Goal: Information Seeking & Learning: Understand process/instructions

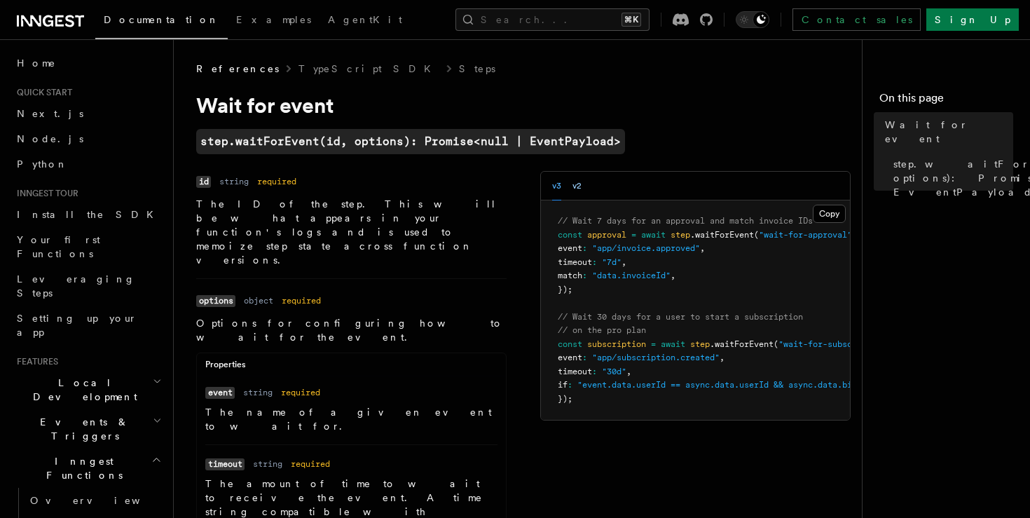
click at [575, 188] on button "v2" at bounding box center [576, 186] width 9 height 29
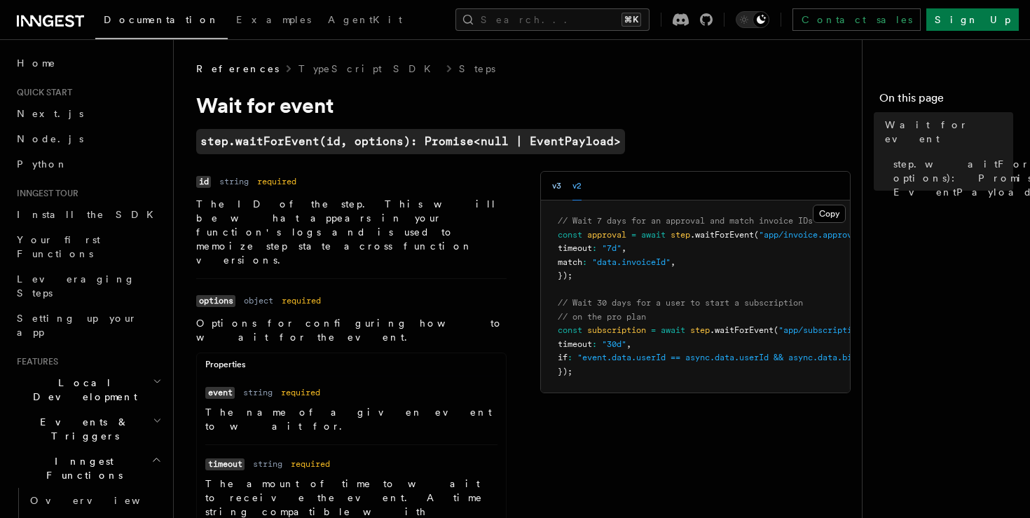
click at [556, 186] on button "v3" at bounding box center [556, 186] width 9 height 29
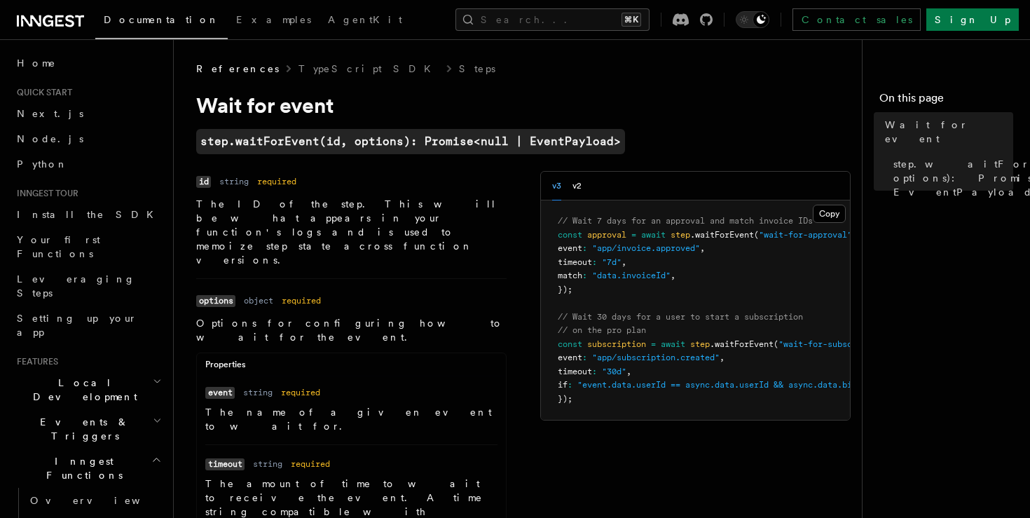
click at [571, 185] on div "v3 v2" at bounding box center [566, 186] width 29 height 29
click at [578, 188] on button "v2" at bounding box center [576, 186] width 9 height 29
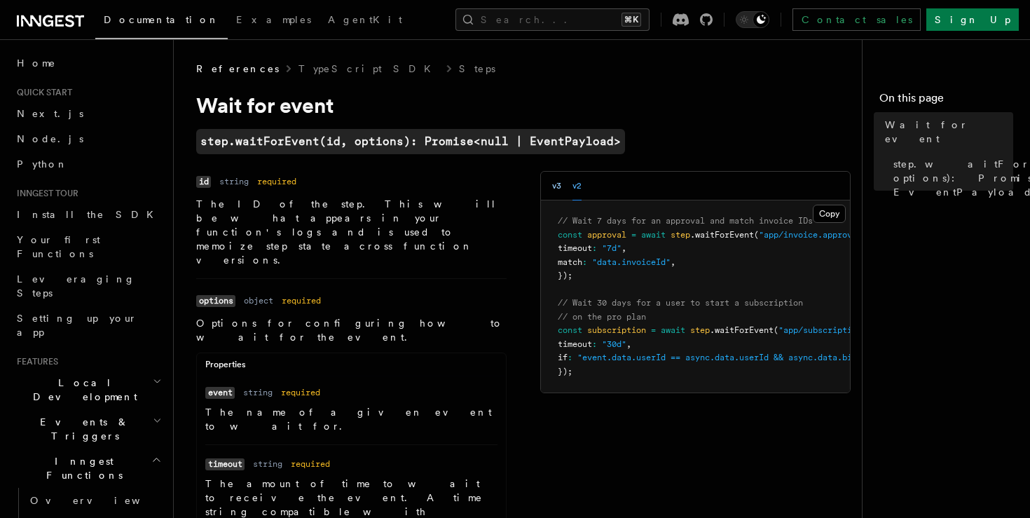
click at [552, 179] on button "v3" at bounding box center [556, 186] width 9 height 29
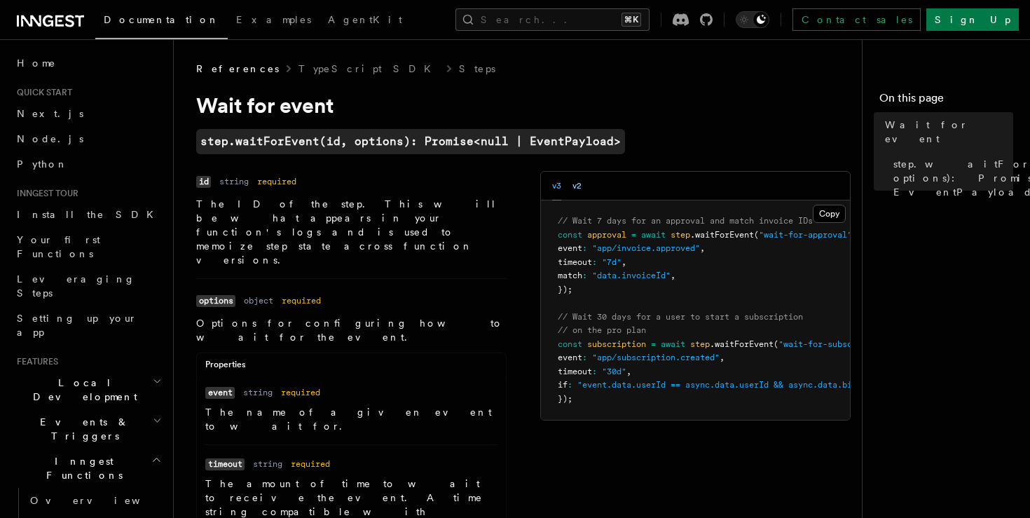
click at [578, 188] on button "v2" at bounding box center [576, 186] width 9 height 29
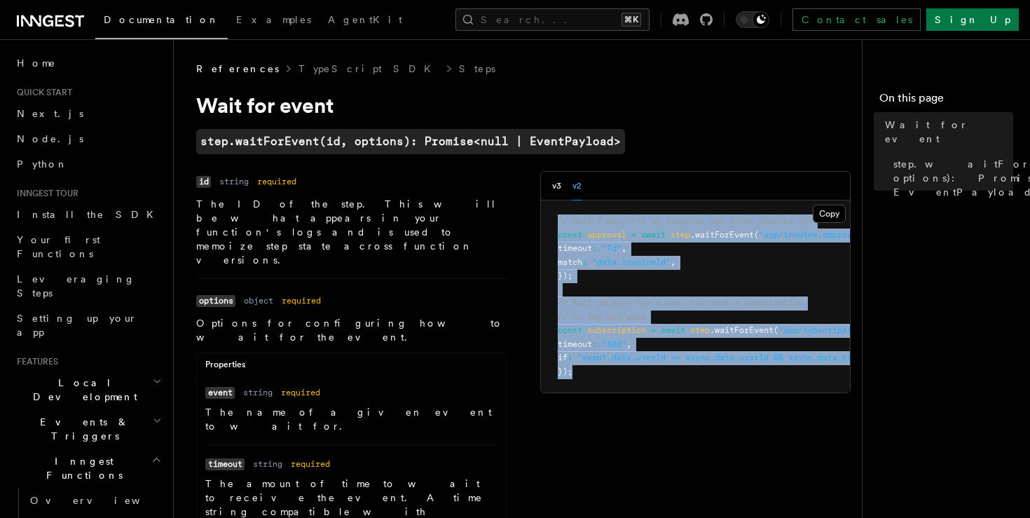
drag, startPoint x: 586, startPoint y: 378, endPoint x: 556, endPoint y: 210, distance: 170.8
click at [555, 210] on pre "// Wait 7 days for an approval and match invoice IDs const approval = await ste…" at bounding box center [695, 296] width 309 height 192
copy code "// Wait 7 days for an approval and match invoice IDs const approval = await ste…"
click at [638, 270] on pre "// Wait 7 days for an approval and match invoice IDs const approval = await ste…" at bounding box center [695, 296] width 309 height 192
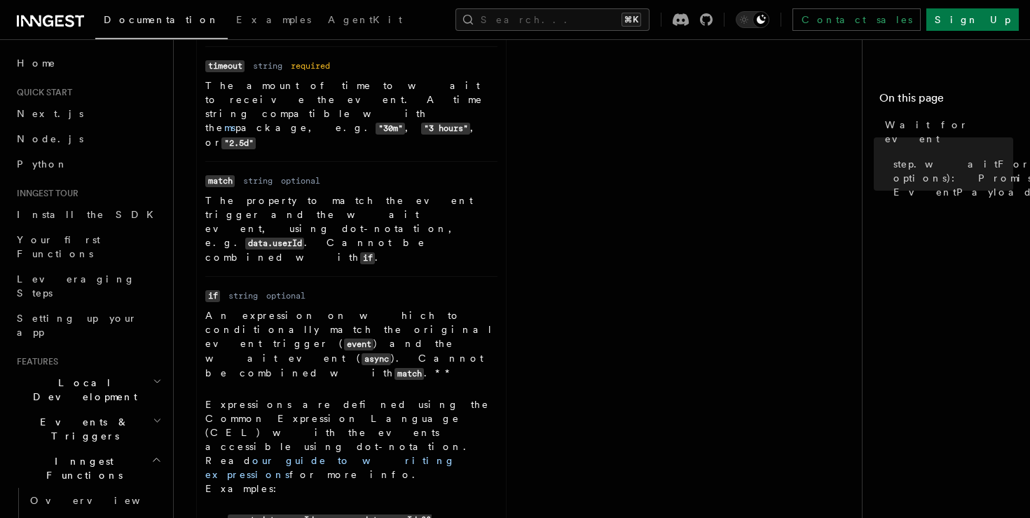
scroll to position [405, 0]
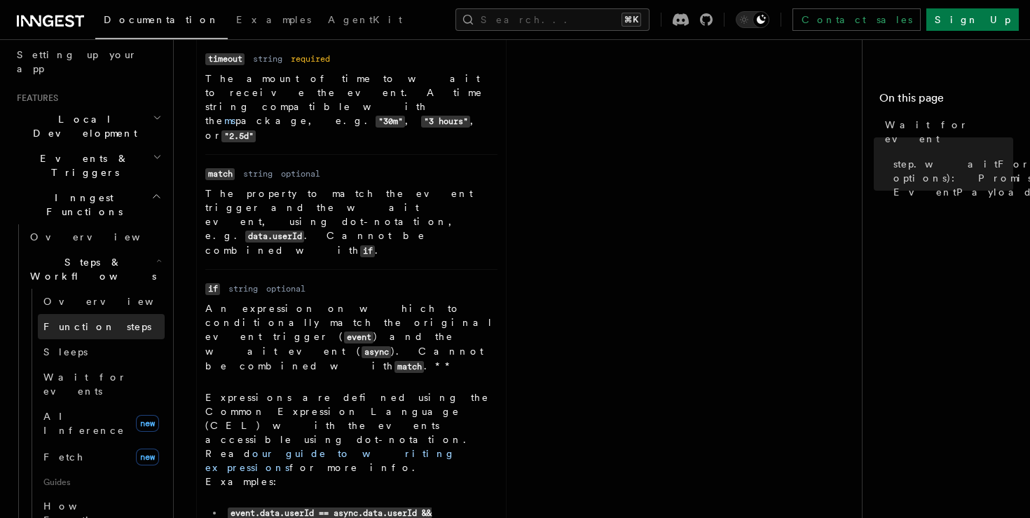
scroll to position [270, 0]
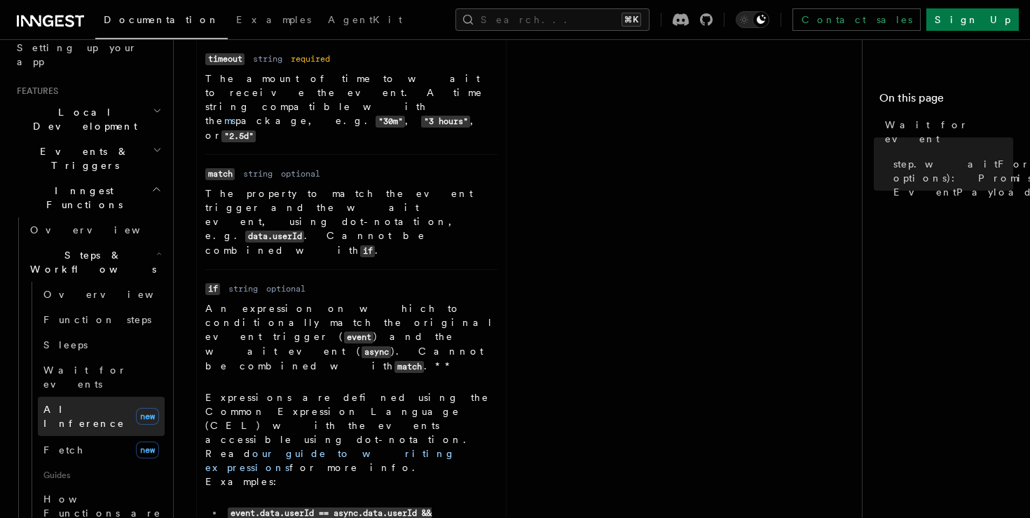
click at [97, 397] on link "AI Inference new" at bounding box center [101, 416] width 127 height 39
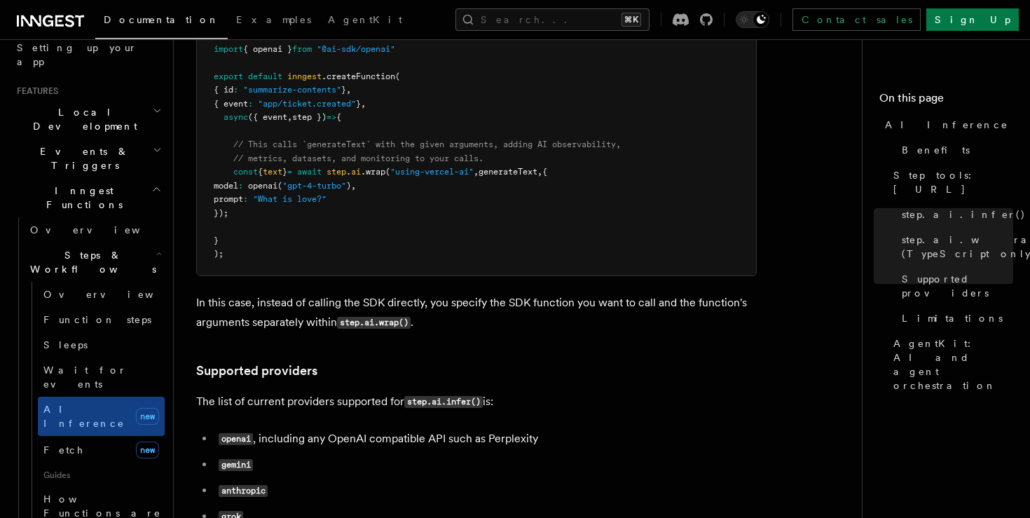
scroll to position [1565, 0]
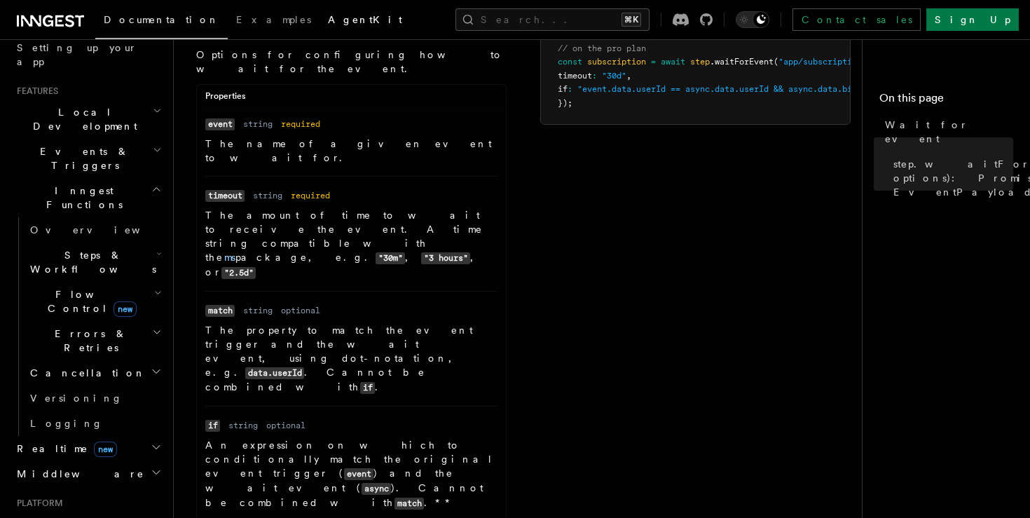
scroll to position [252, 0]
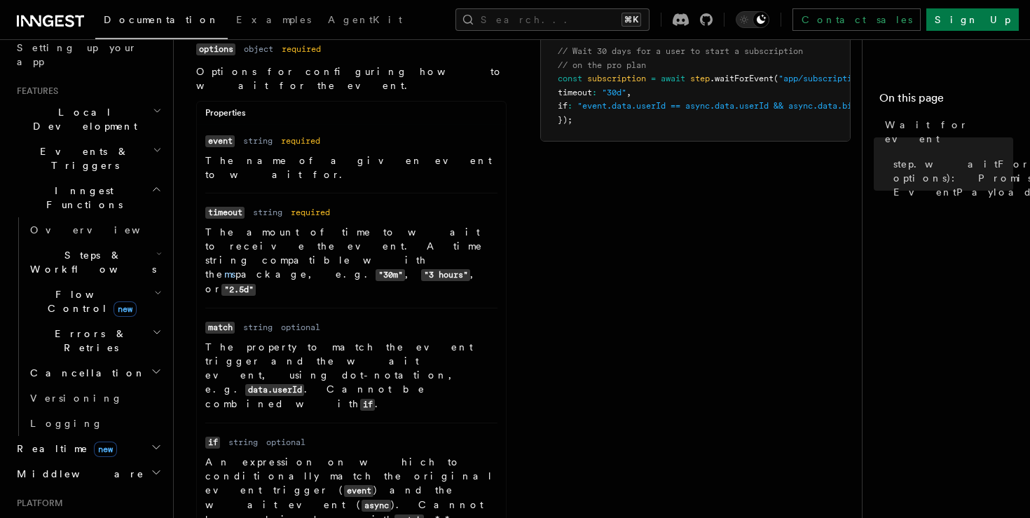
click at [323, 225] on p "The amount of time to wait to receive the event. A time string compatible with …" at bounding box center [351, 260] width 292 height 71
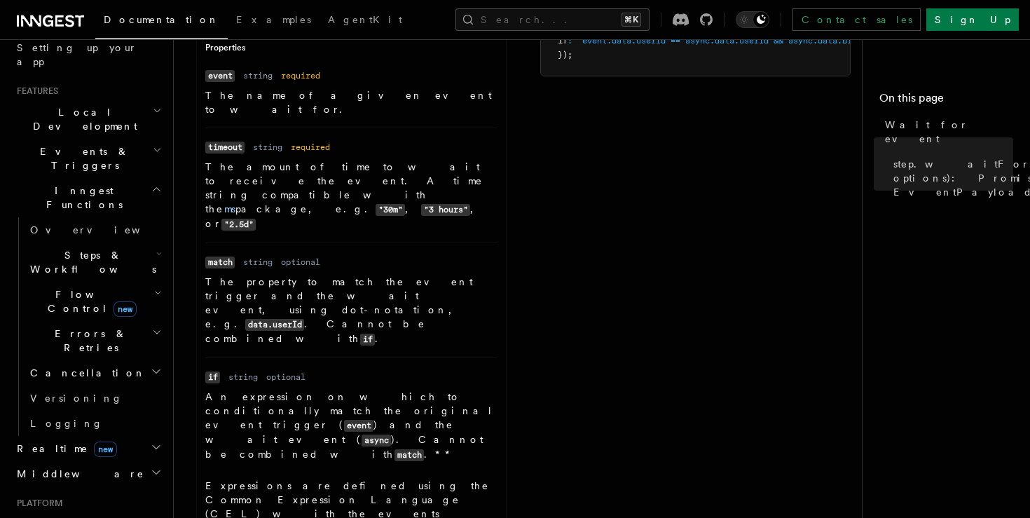
scroll to position [318, 0]
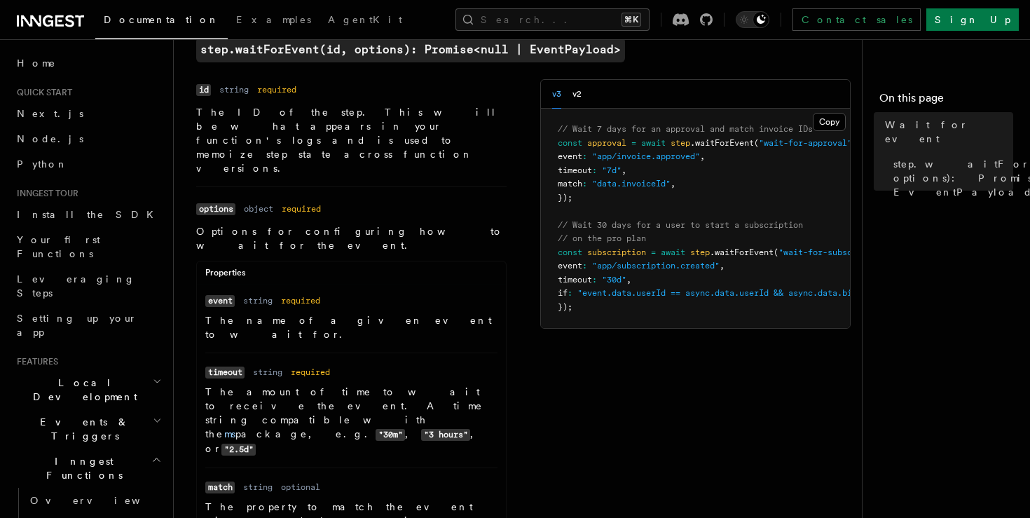
scroll to position [180, 0]
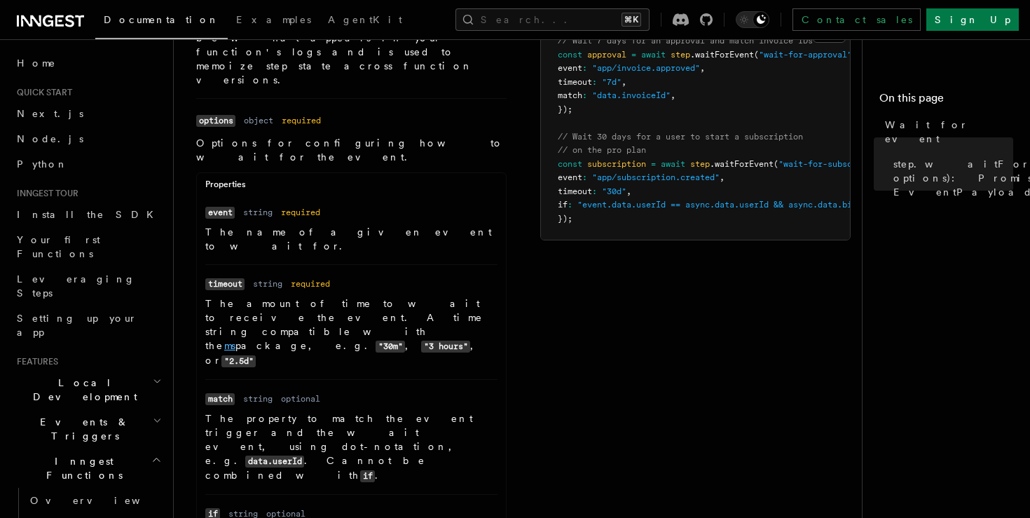
click at [235, 340] on link "ms" at bounding box center [229, 345] width 11 height 11
click at [408, 379] on li "Name match Type string Required optional Description The property to match the …" at bounding box center [351, 436] width 292 height 115
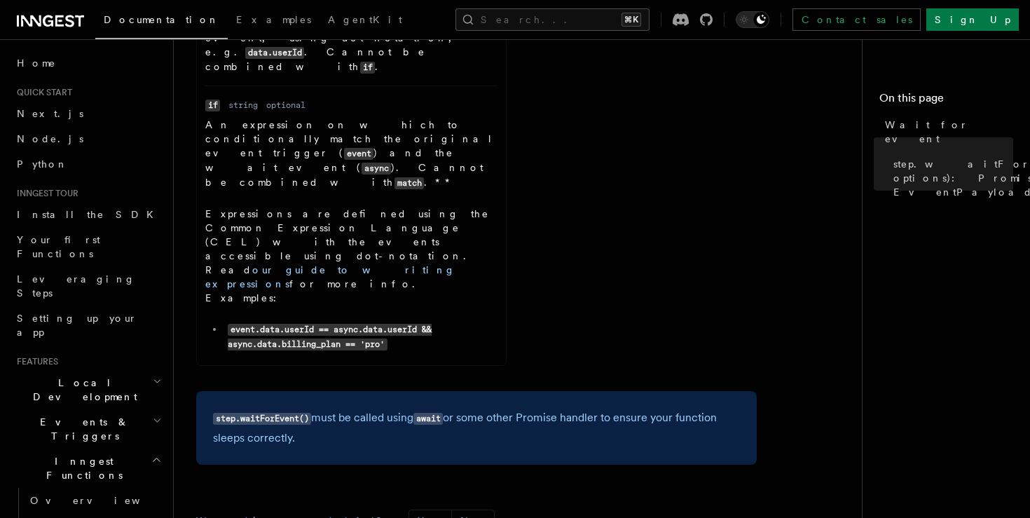
scroll to position [0, 0]
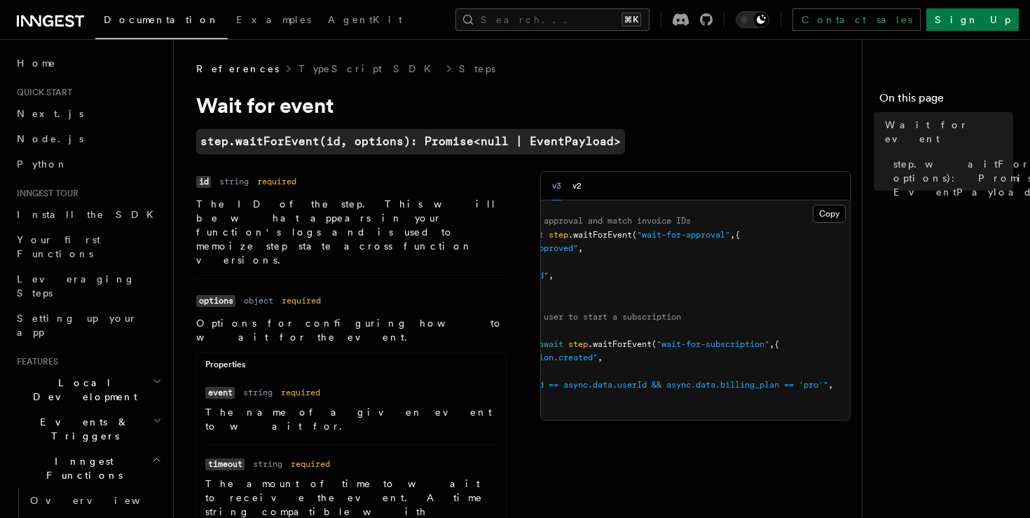
click at [137, 409] on h2 "Events & Triggers" at bounding box center [87, 428] width 153 height 39
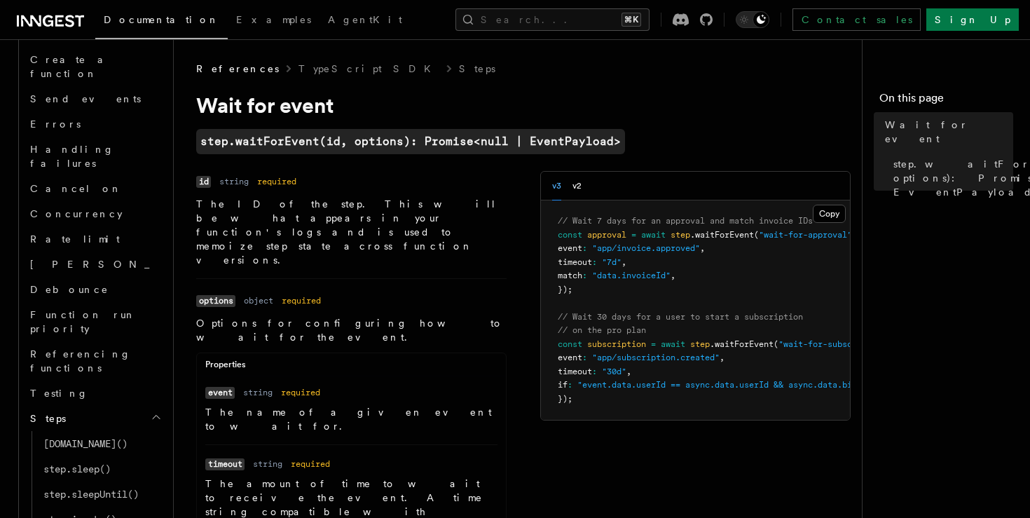
click at [571, 181] on div "v3 v2" at bounding box center [566, 186] width 29 height 29
click at [575, 192] on button "v2" at bounding box center [576, 186] width 9 height 29
